Goal: Book appointment/travel/reservation

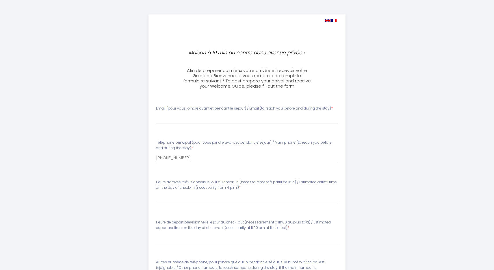
select select
click at [203, 119] on input "Email (pour vous joindre avant et pendant le séjour) / Email (to reach you befo…" at bounding box center [247, 118] width 182 height 10
type input "[EMAIL_ADDRESS][DOMAIN_NAME]"
click at [199, 160] on input "[PHONE_NUMBER]" at bounding box center [247, 158] width 182 height 10
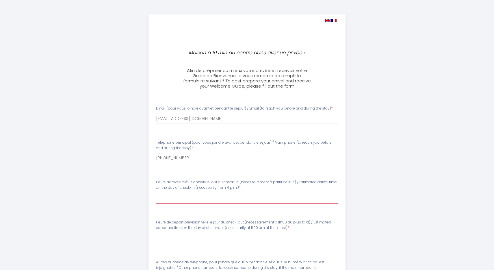
click at [189, 196] on select "16:00 16:30 17:00 17:30 18:00 18:30 19:00 19:30 20:00 20:30 21:00 21:30 22:00 2…" at bounding box center [247, 197] width 182 height 11
select select "16:00"
click at [156, 192] on select "16:00 16:30 17:00 17:30 18:00 18:30 19:00 19:30 20:00 20:30 21:00 21:30 22:00 2…" at bounding box center [247, 197] width 182 height 11
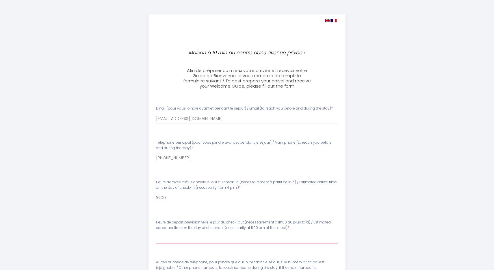
click at [179, 234] on select "00:00 00:30 01:00 01:30 02:00 02:30 03:00 03:30 04:00 04:30 05:00 05:30 06:00 0…" at bounding box center [247, 237] width 182 height 11
select select "11:00"
click at [156, 232] on select "00:00 00:30 01:00 01:30 02:00 02:30 03:00 03:30 04:00 04:30 05:00 05:30 06:00 0…" at bounding box center [247, 237] width 182 height 11
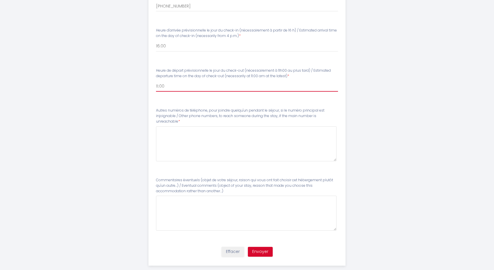
scroll to position [162, 0]
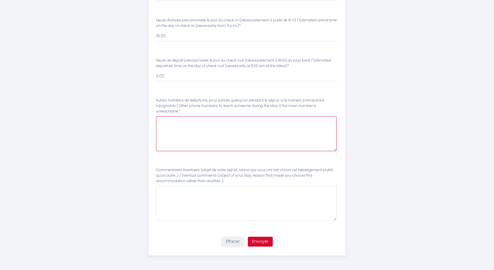
click at [230, 136] on unreachable4 at bounding box center [246, 133] width 181 height 35
type unreachable4 "0699515227"
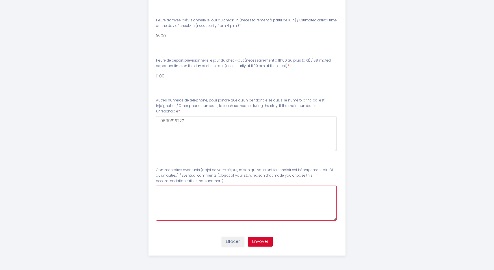
click at [238, 199] on another\ at bounding box center [246, 202] width 181 height 35
type another\ "Réunion de famille pour [DATE]."
click at [259, 240] on button "Envoyer" at bounding box center [260, 242] width 25 height 10
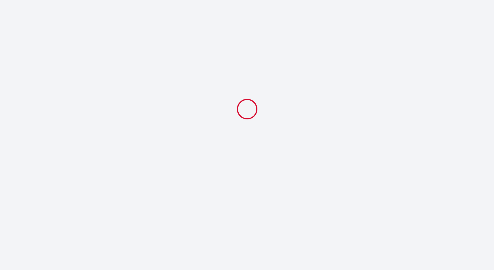
scroll to position [0, 0]
select select "11:00"
